Goal: Find specific page/section: Find specific page/section

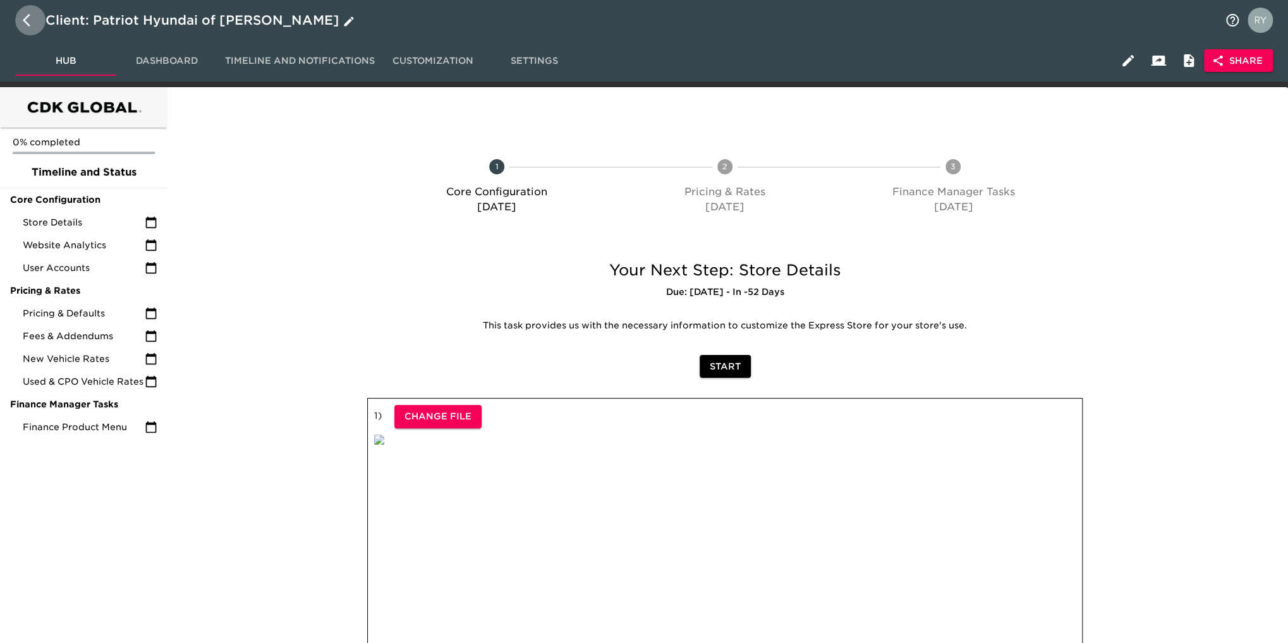
click at [28, 21] on icon "button" at bounding box center [30, 20] width 15 height 15
select select "10"
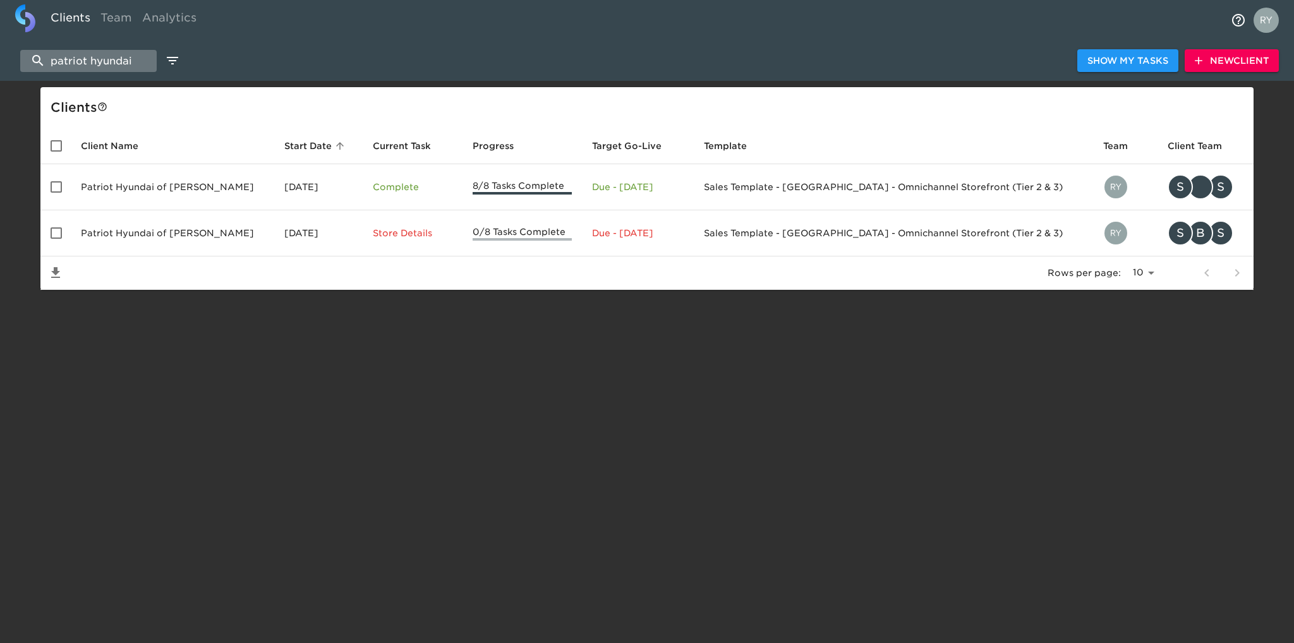
drag, startPoint x: 136, startPoint y: 61, endPoint x: 39, endPoint y: 59, distance: 97.3
click at [39, 59] on input "patriot hyundai" at bounding box center [88, 61] width 136 height 22
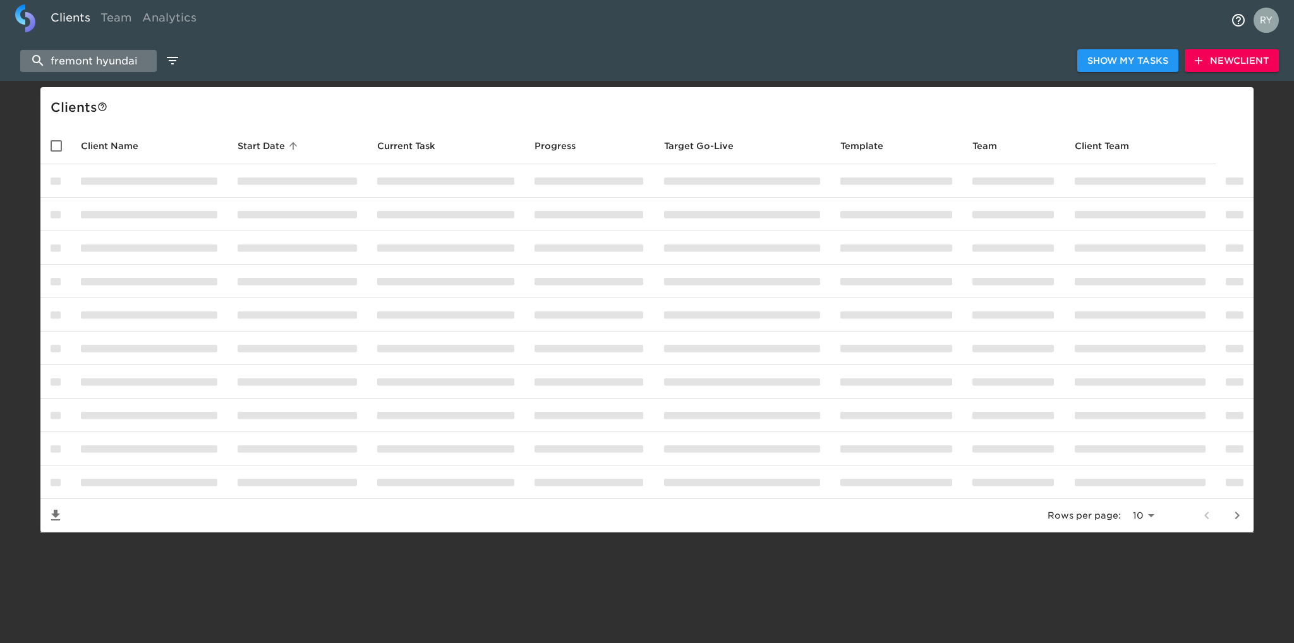
type input "fremont hyundai"
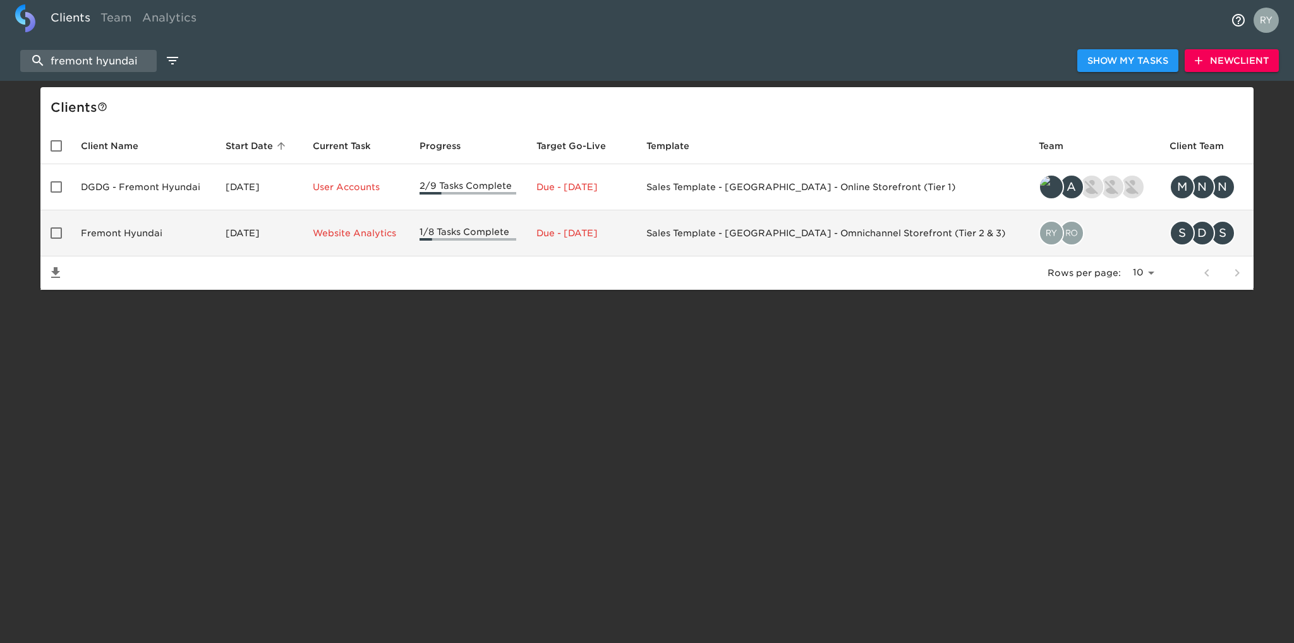
click at [152, 233] on td "Fremont Hyundai" at bounding box center [143, 233] width 145 height 46
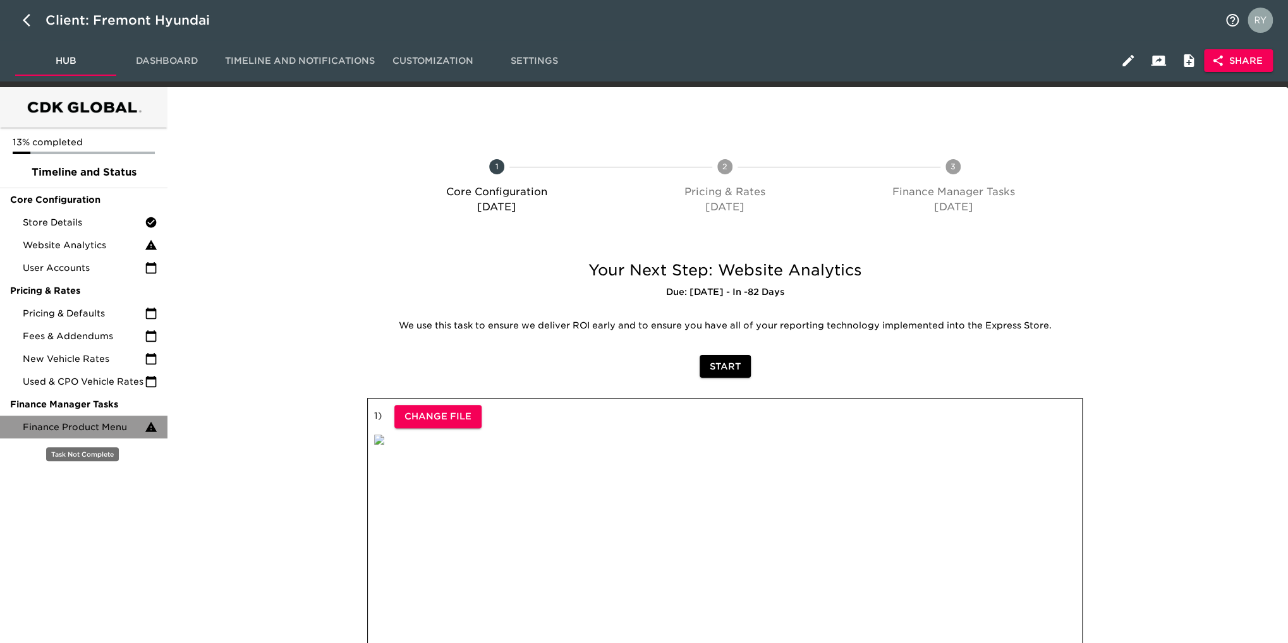
click at [102, 432] on span "Finance Product Menu" at bounding box center [84, 427] width 122 height 13
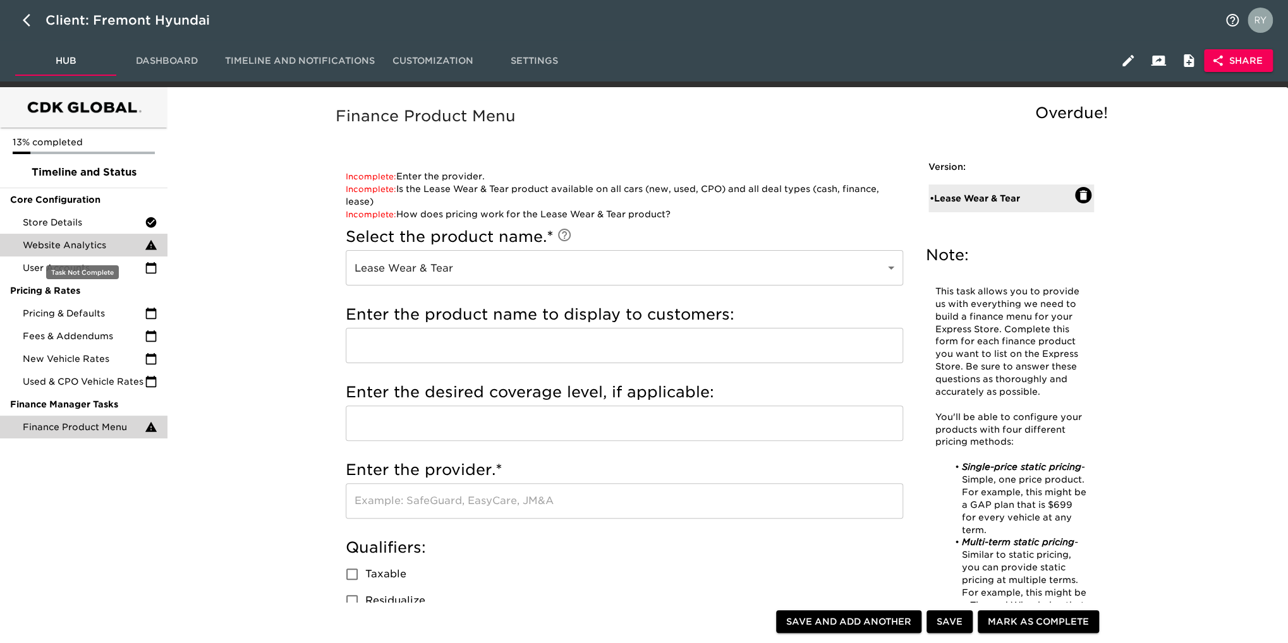
click at [83, 249] on span "Website Analytics" at bounding box center [84, 245] width 122 height 13
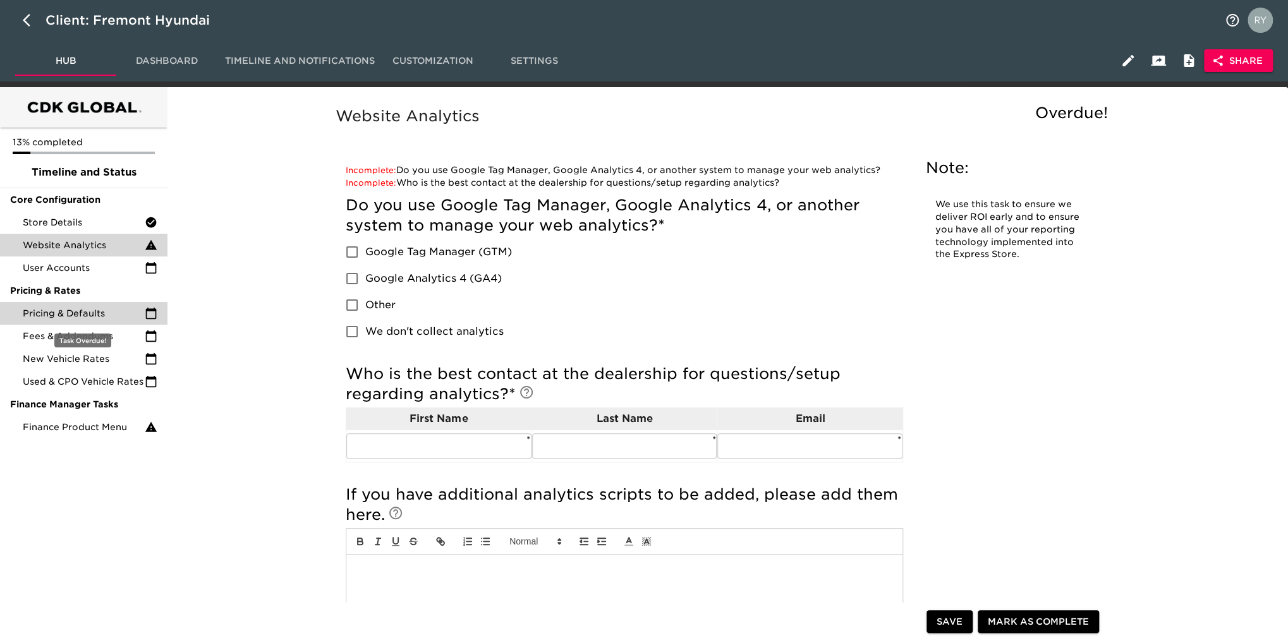
click at [64, 312] on span "Pricing & Defaults" at bounding box center [84, 313] width 122 height 13
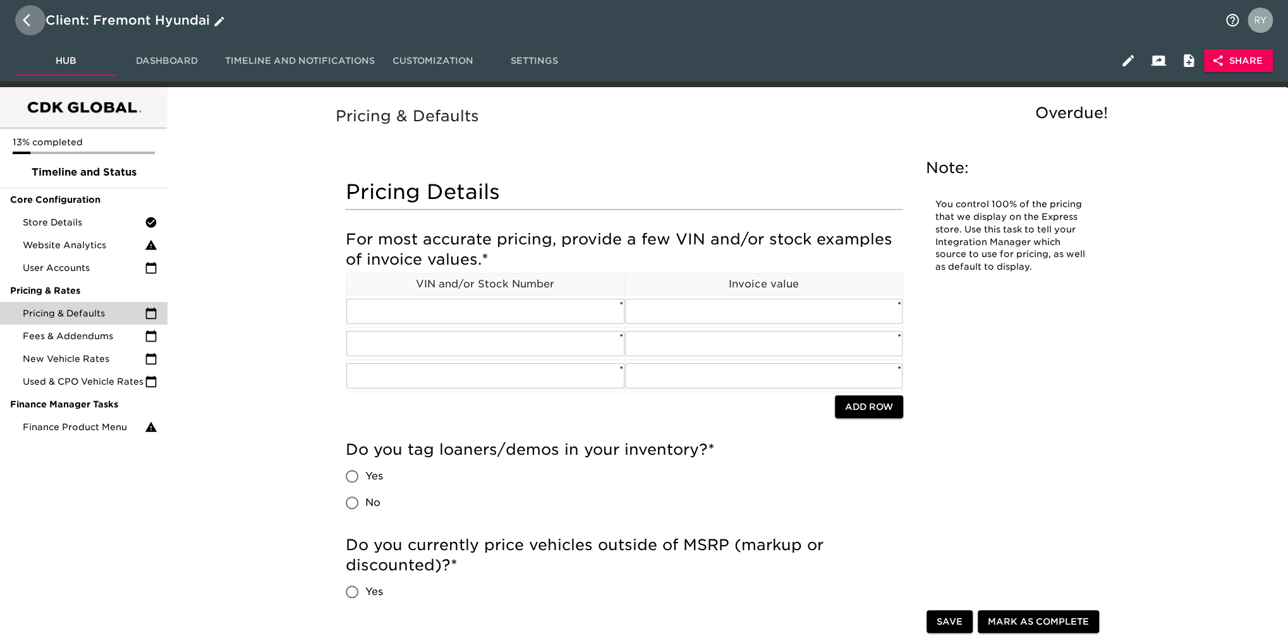
click at [28, 17] on icon "button" at bounding box center [30, 20] width 15 height 15
select select "10"
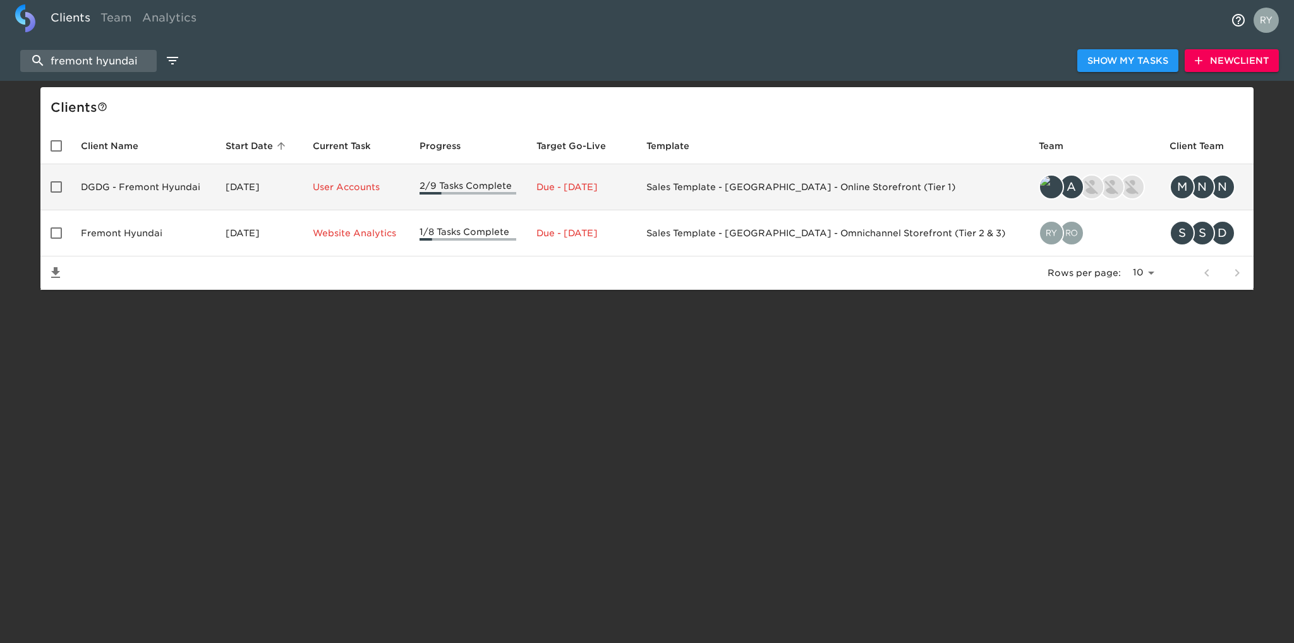
click at [181, 187] on td "DGDG - Fremont Hyundai" at bounding box center [143, 187] width 145 height 46
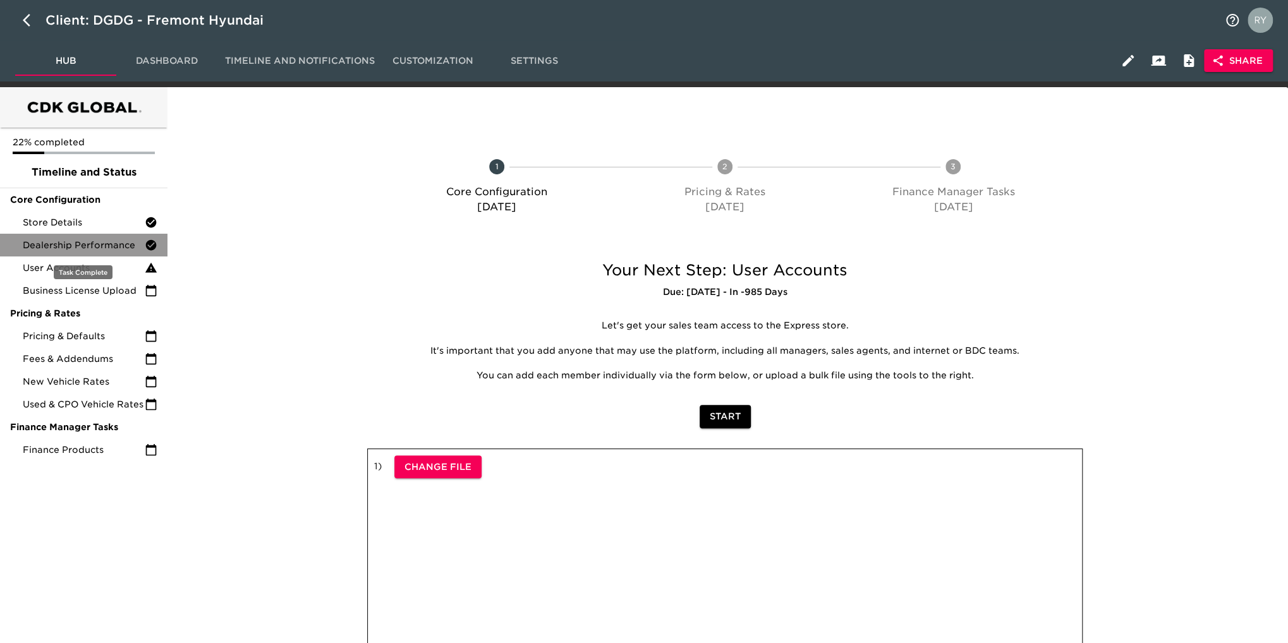
click at [65, 234] on div "Dealership Performance" at bounding box center [83, 245] width 167 height 23
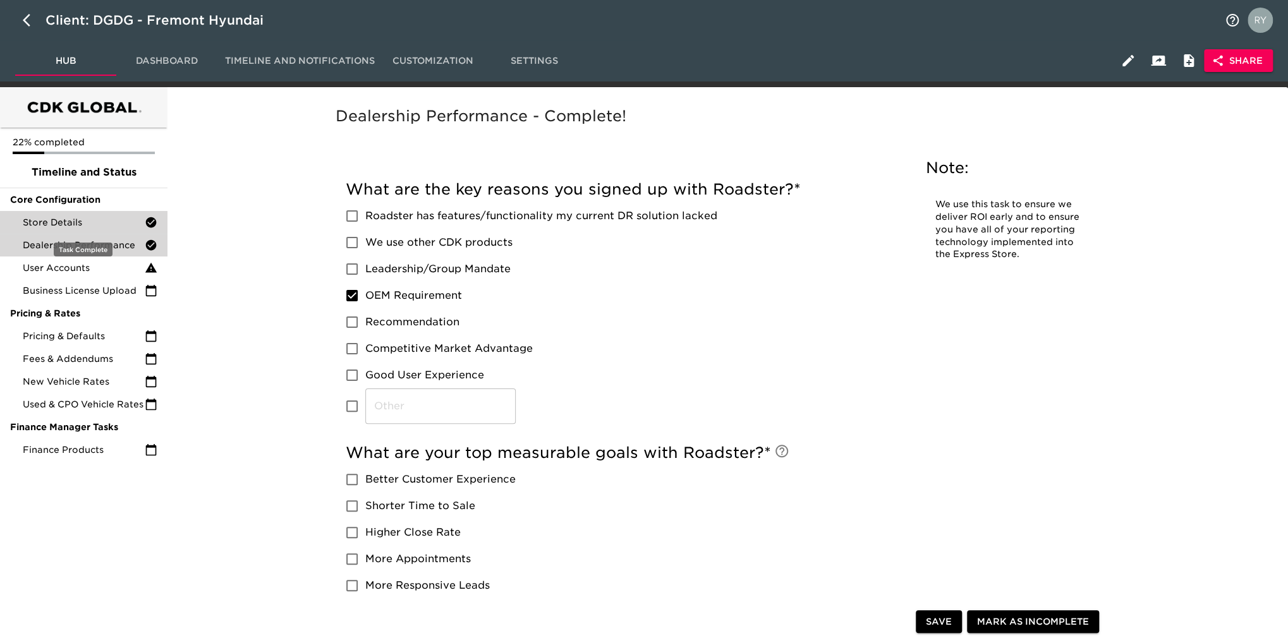
click at [71, 224] on span "Store Details" at bounding box center [84, 222] width 122 height 13
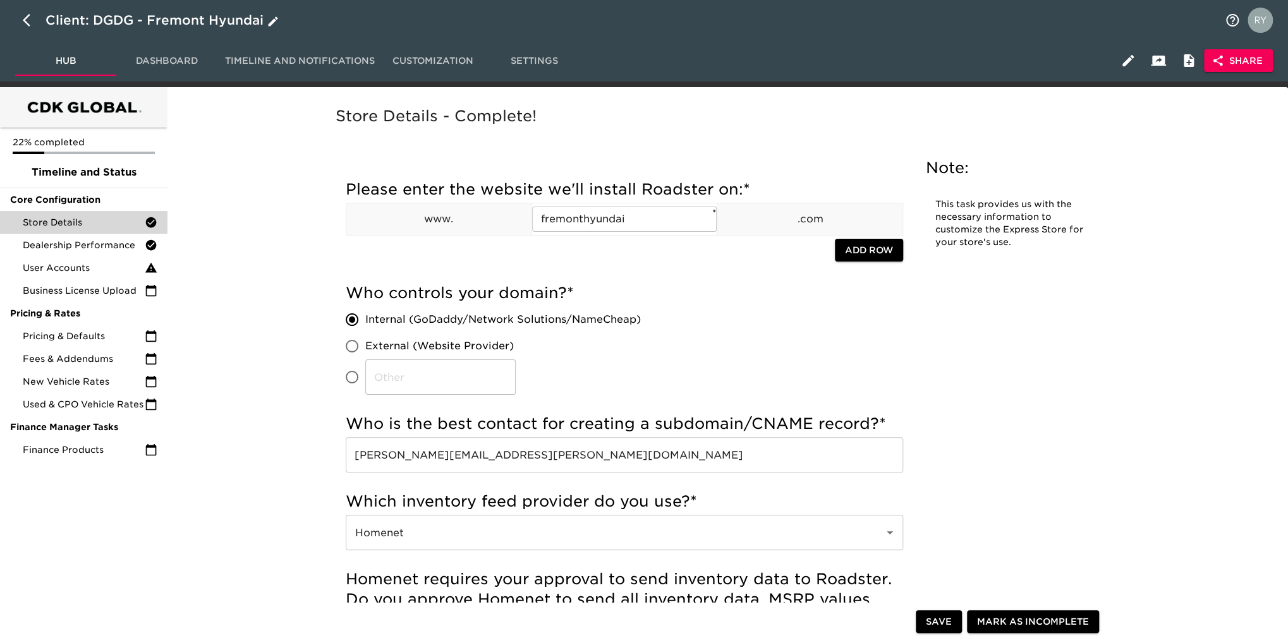
click at [23, 16] on icon "button" at bounding box center [30, 20] width 15 height 15
select select "10"
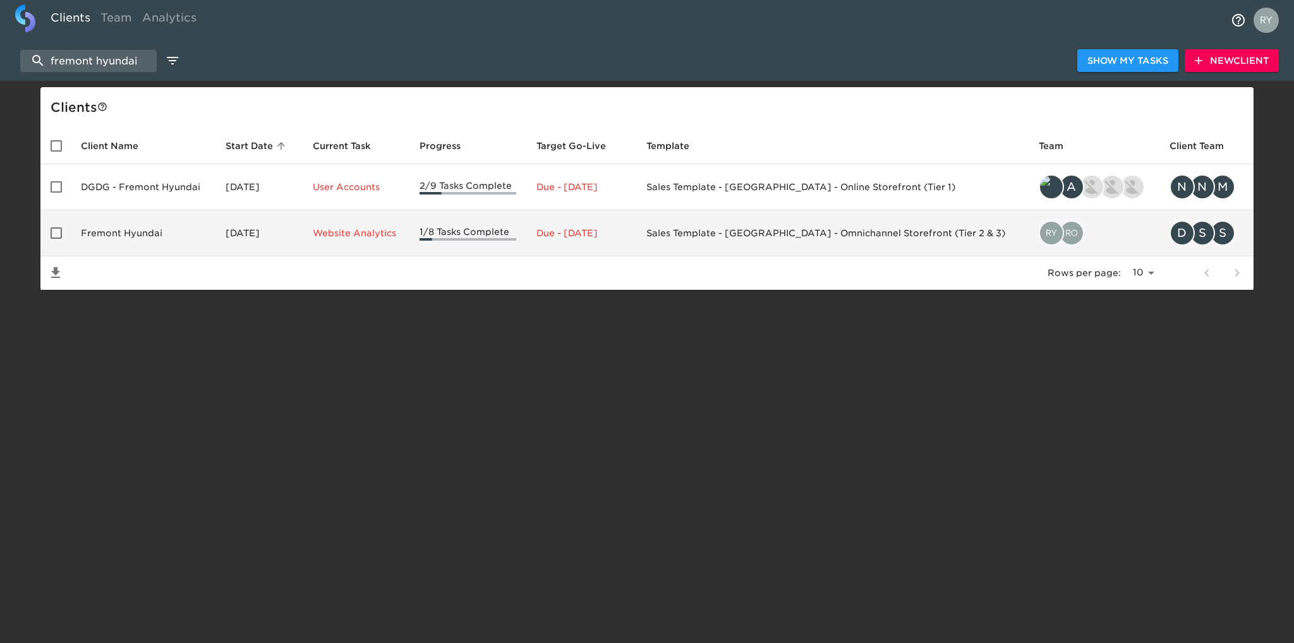
click at [128, 234] on td "Fremont Hyundai" at bounding box center [143, 233] width 145 height 46
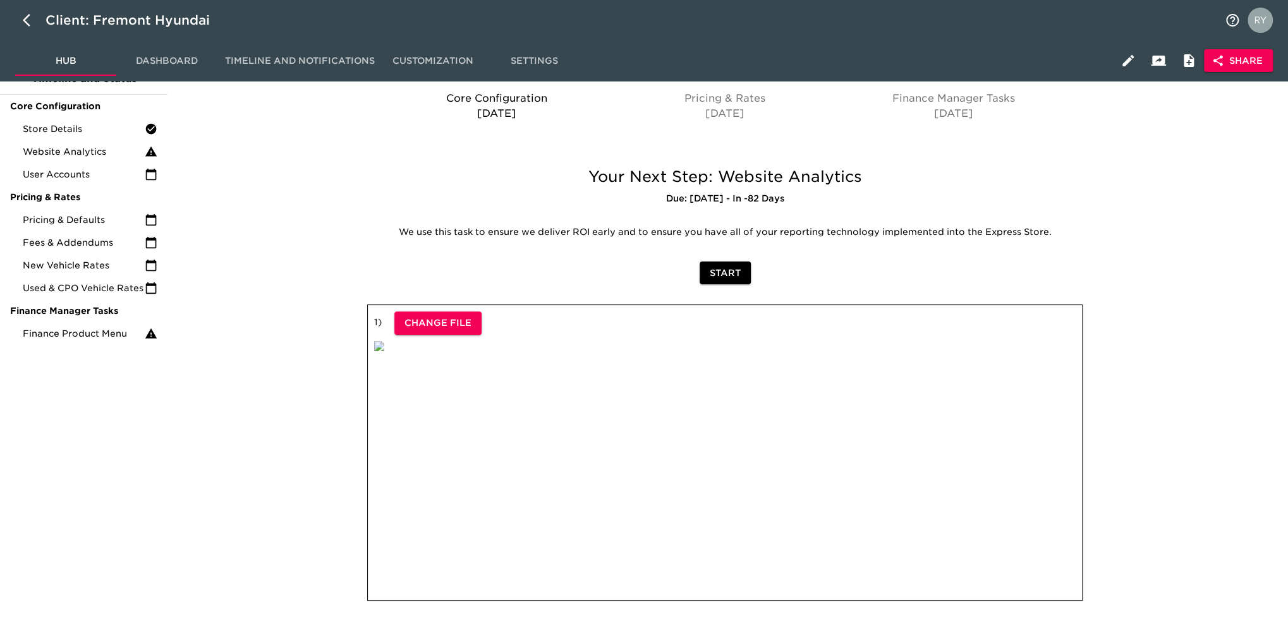
scroll to position [154, 0]
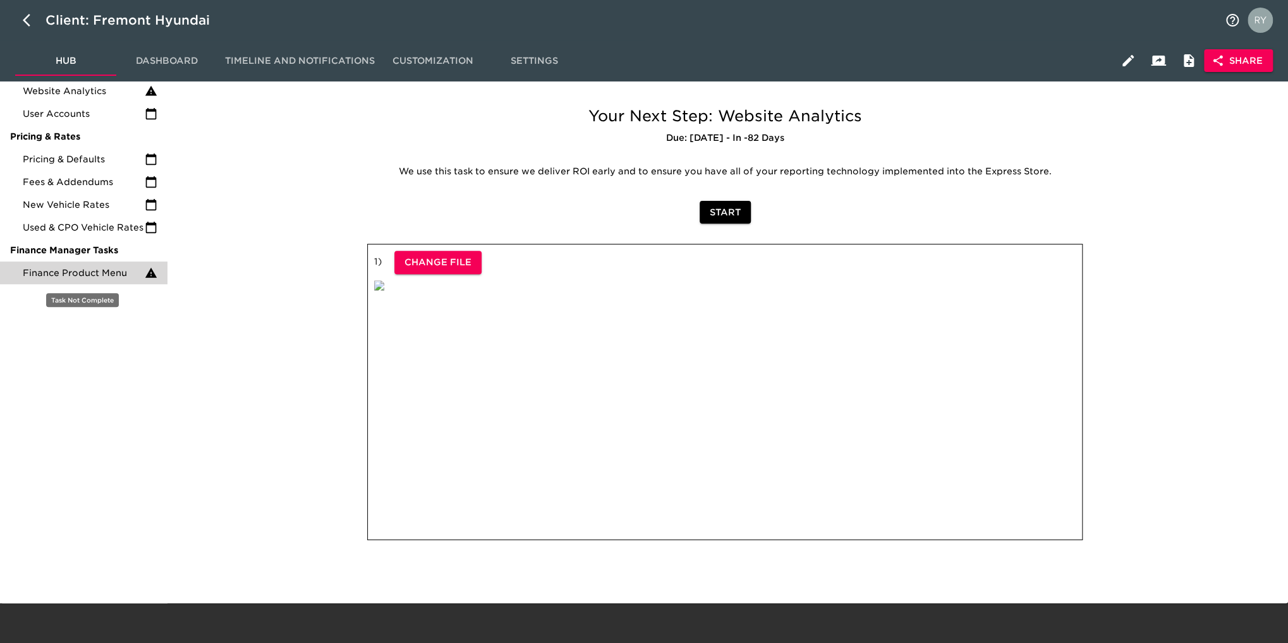
click at [104, 270] on span "Finance Product Menu" at bounding box center [84, 273] width 122 height 13
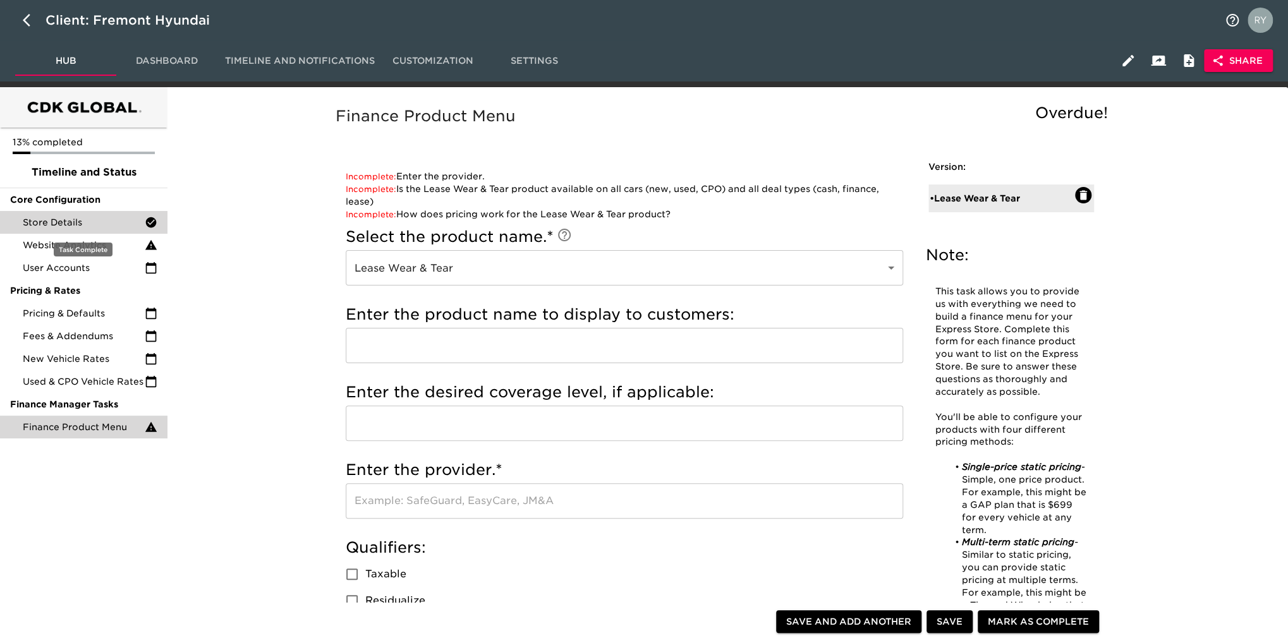
click at [88, 228] on span "Store Details" at bounding box center [84, 222] width 122 height 13
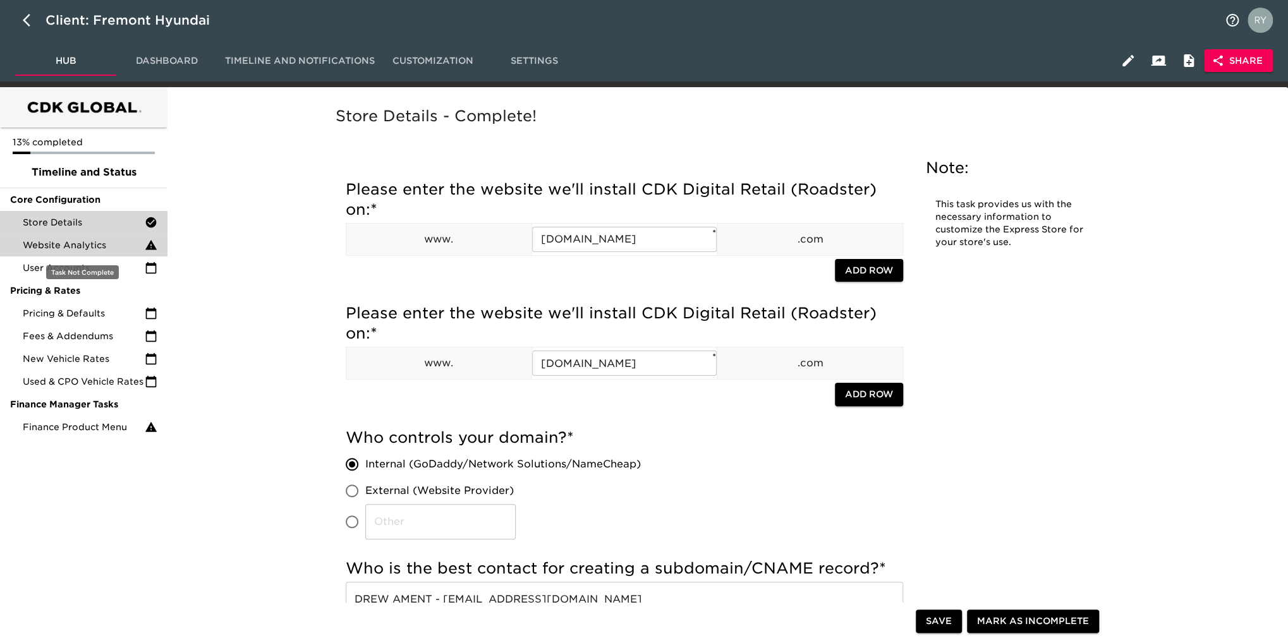
click at [77, 248] on span "Website Analytics" at bounding box center [84, 245] width 122 height 13
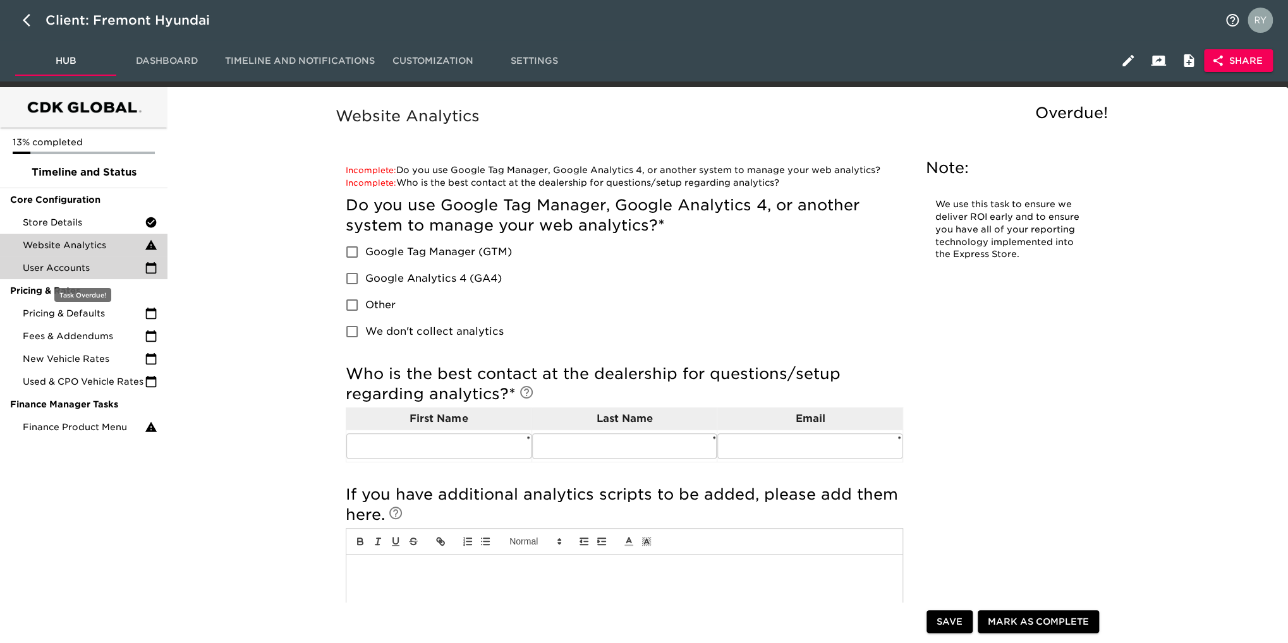
click at [82, 272] on span "User Accounts" at bounding box center [84, 268] width 122 height 13
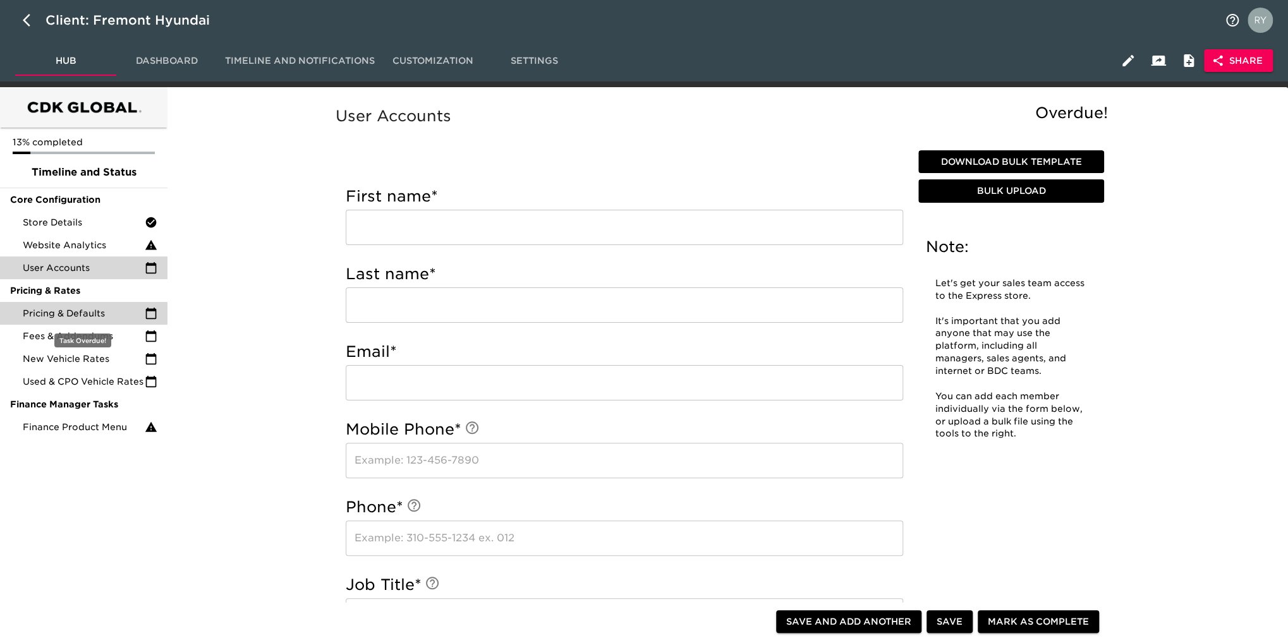
drag, startPoint x: 106, startPoint y: 318, endPoint x: 96, endPoint y: 317, distance: 9.6
click at [106, 318] on span "Pricing & Defaults" at bounding box center [84, 313] width 122 height 13
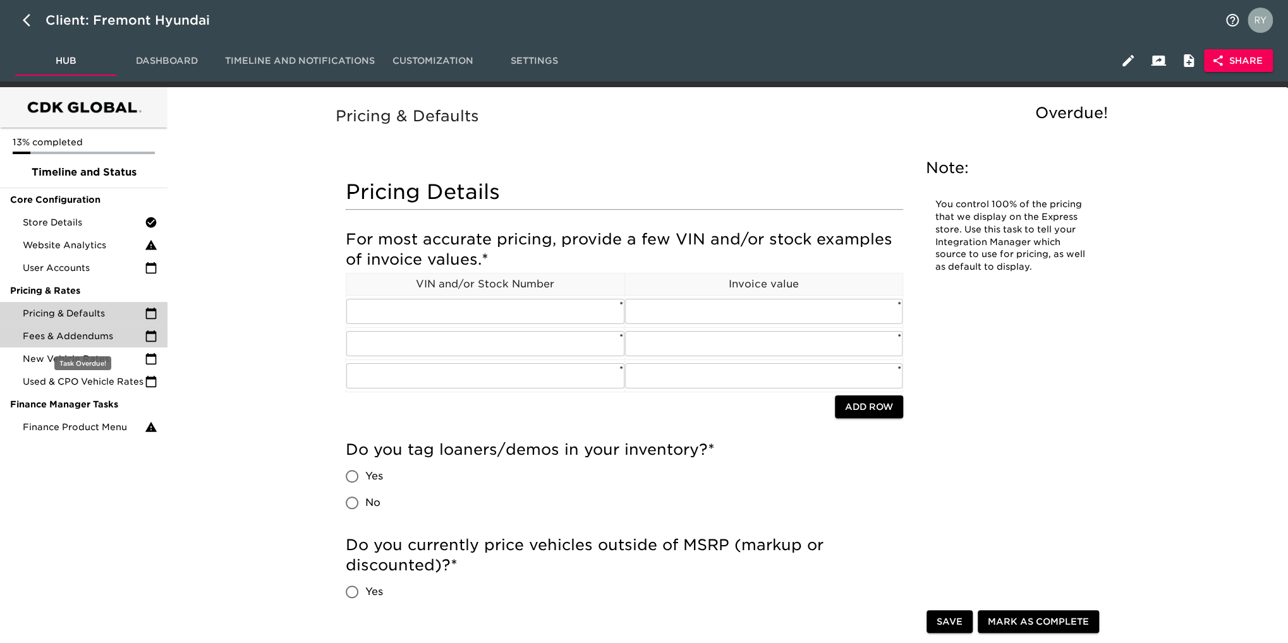
click at [74, 336] on span "Fees & Addendums" at bounding box center [84, 336] width 122 height 13
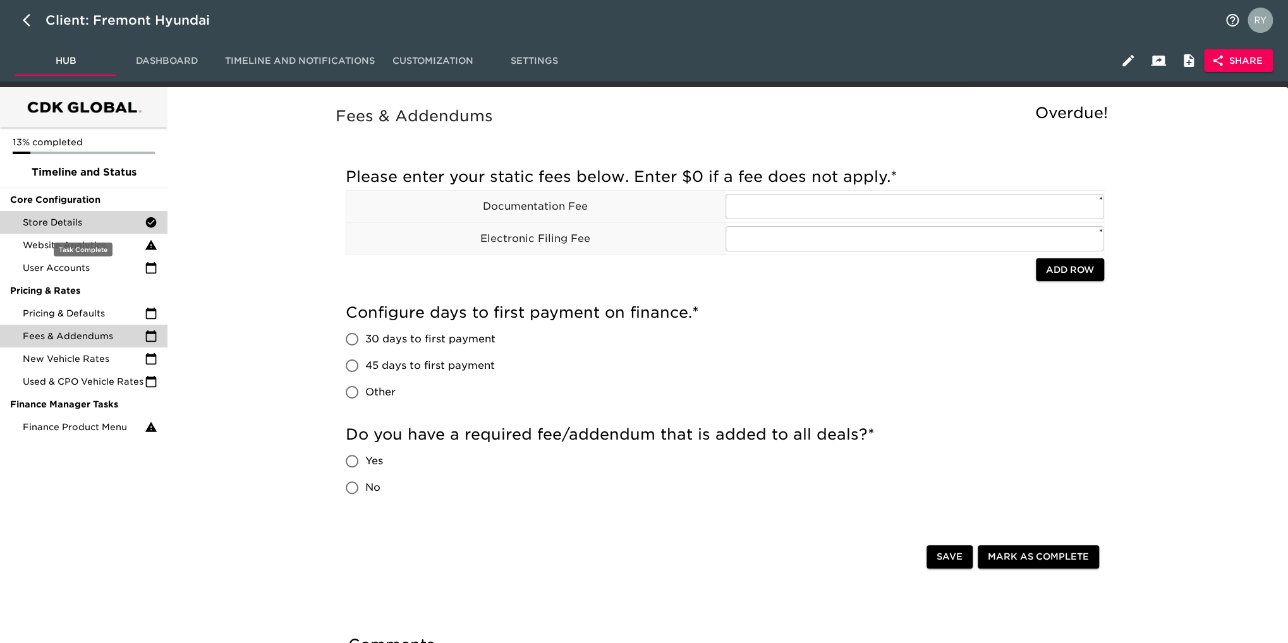
click at [47, 219] on span "Store Details" at bounding box center [84, 222] width 122 height 13
